Goal: Task Accomplishment & Management: Manage account settings

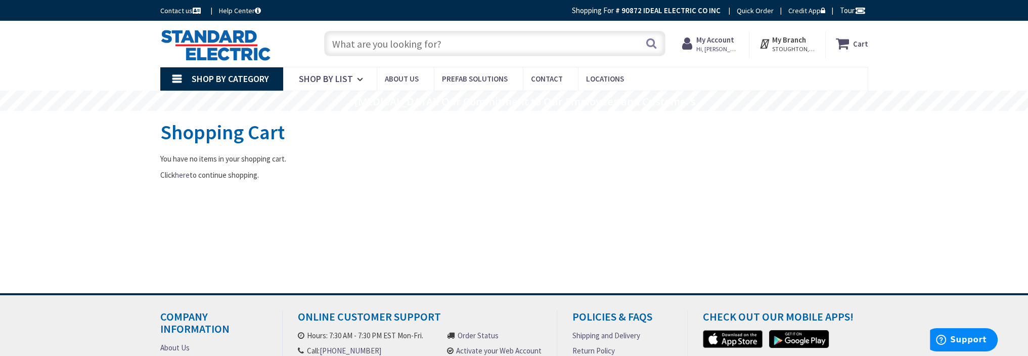
click at [733, 41] on strong "My Account" at bounding box center [715, 40] width 38 height 10
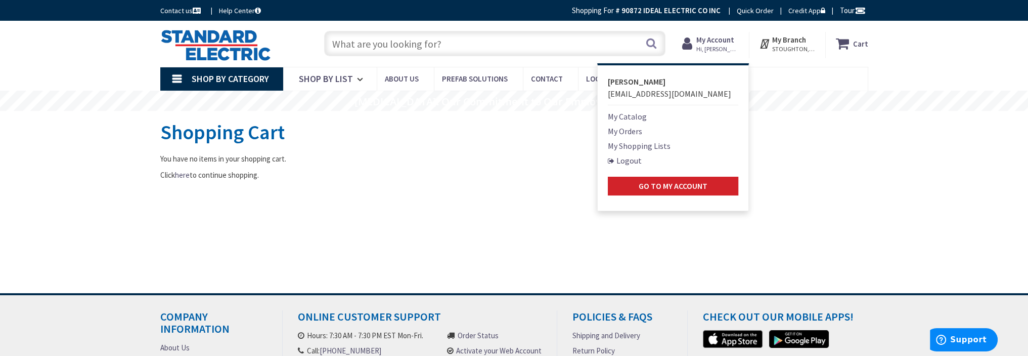
click at [627, 146] on link "My Shopping Lists" at bounding box center [639, 146] width 63 height 12
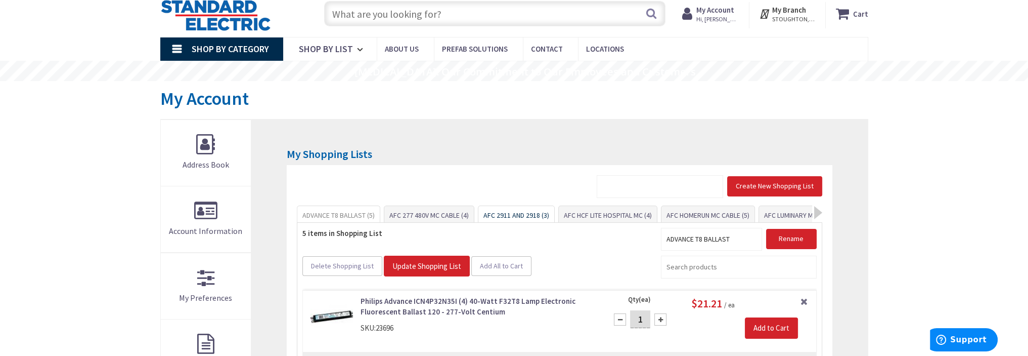
scroll to position [101, 0]
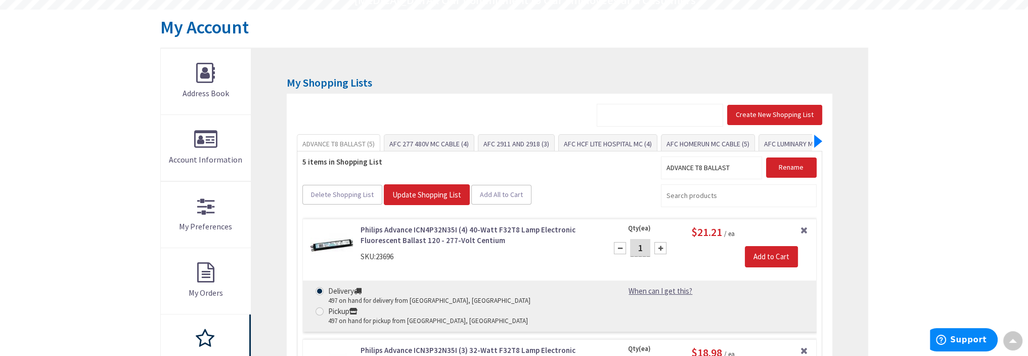
click at [817, 139] on div at bounding box center [818, 141] width 8 height 13
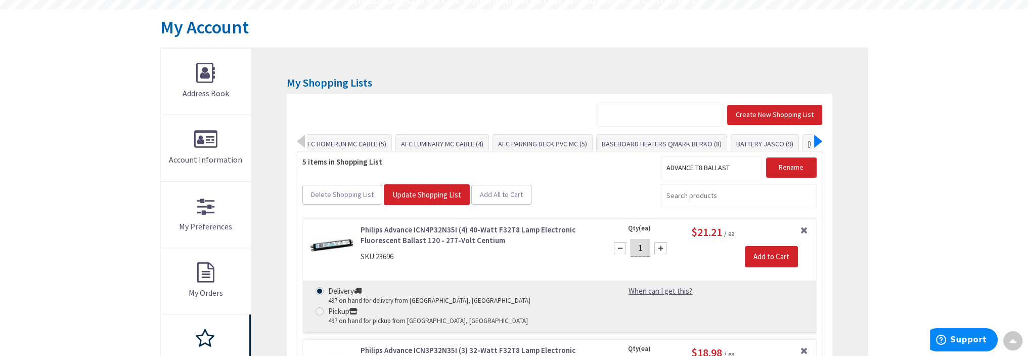
click at [817, 139] on div at bounding box center [818, 141] width 8 height 13
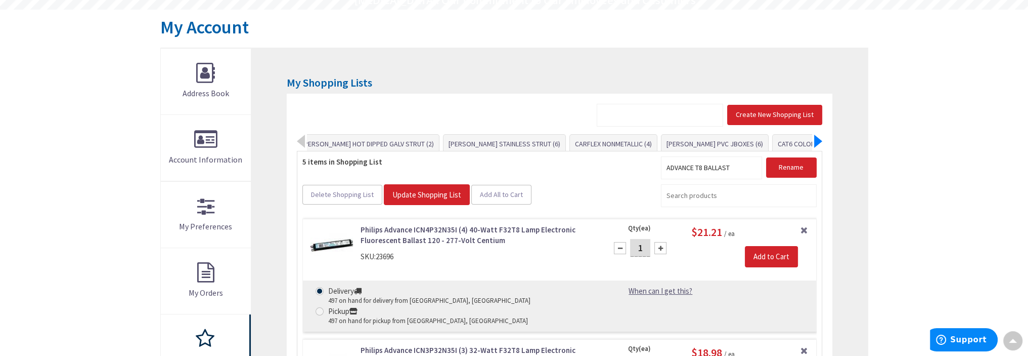
click at [817, 139] on div at bounding box center [818, 141] width 8 height 13
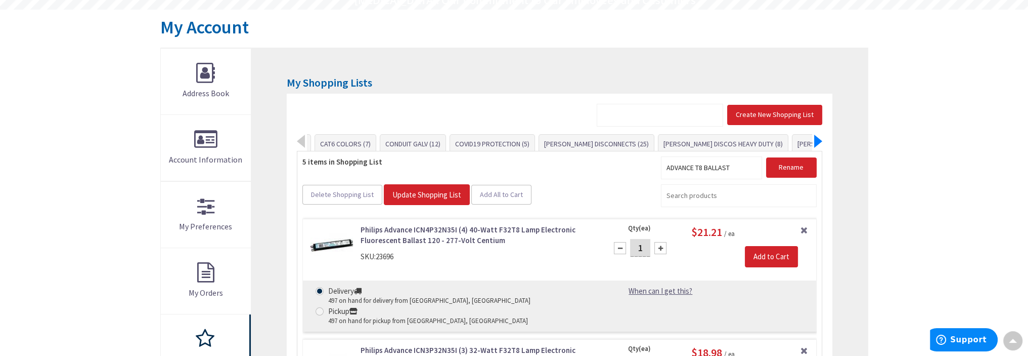
click at [817, 139] on div at bounding box center [818, 141] width 8 height 13
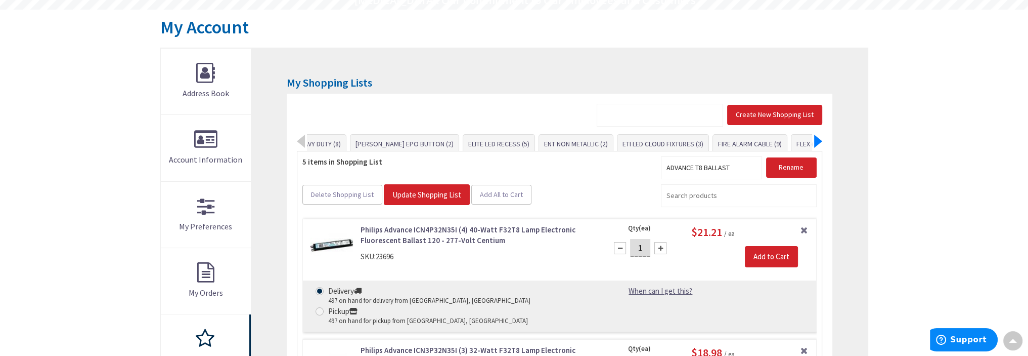
click at [817, 139] on div at bounding box center [818, 141] width 8 height 13
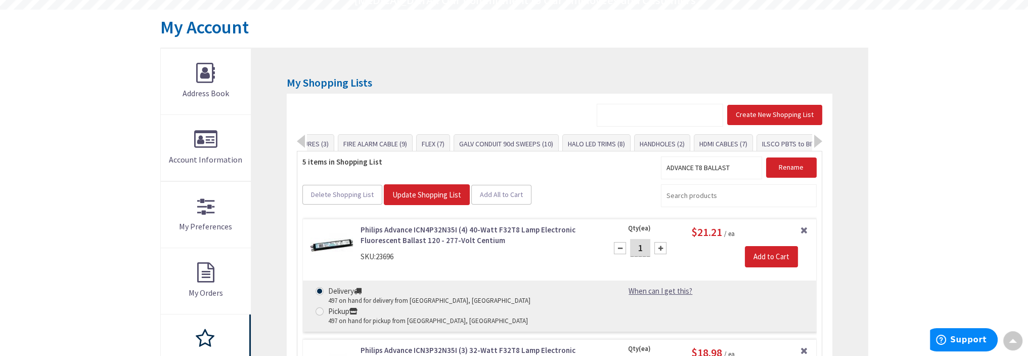
click at [860, 141] on link "INNERDUCT (5)" at bounding box center [886, 144] width 52 height 18
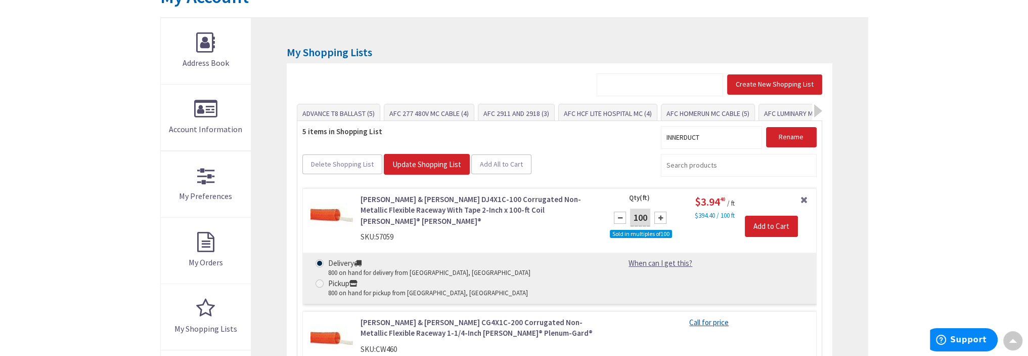
scroll to position [62, 0]
